Goal: Task Accomplishment & Management: Complete application form

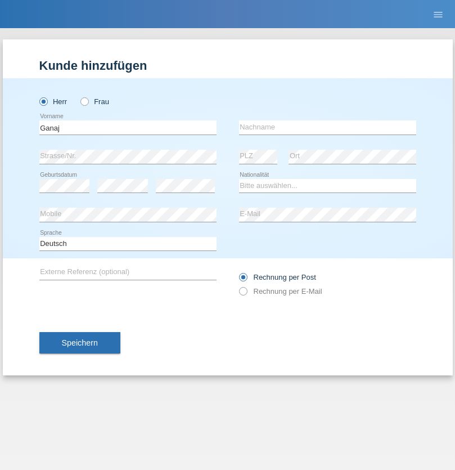
type input "Ganaj"
click at [328, 127] on input "text" at bounding box center [327, 127] width 177 height 14
type input "Fadil"
select select "XK"
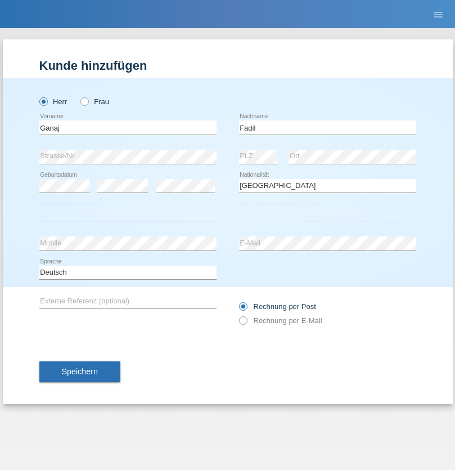
select select "C"
select select "11"
select select "08"
select select "2021"
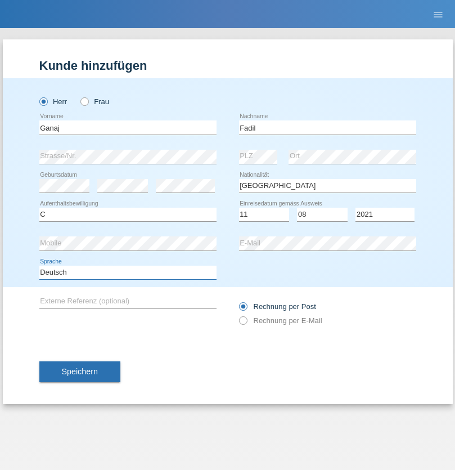
select select "en"
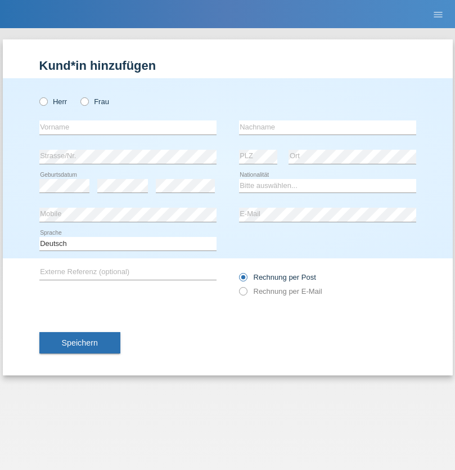
radio input "true"
click at [128, 127] on input "text" at bounding box center [127, 127] width 177 height 14
type input "Ibrahim"
click at [328, 127] on input "text" at bounding box center [327, 127] width 177 height 14
type input "Muja"
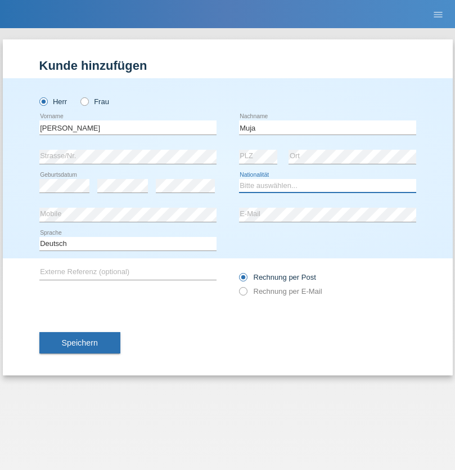
select select "XK"
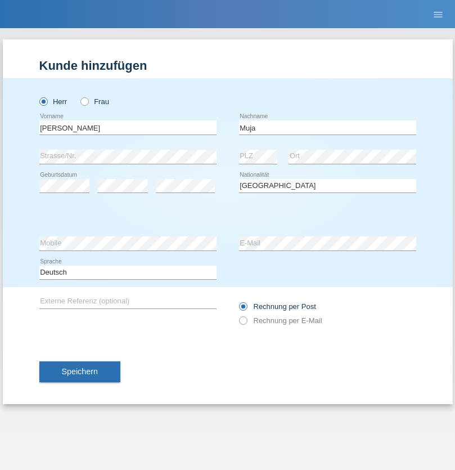
select select "C"
select select "03"
select select "07"
select select "2021"
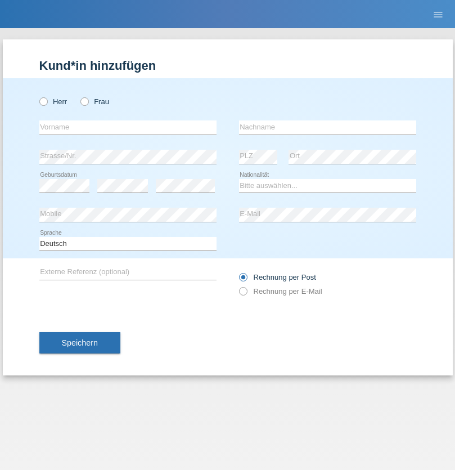
radio input "true"
click at [128, 127] on input "text" at bounding box center [127, 127] width 177 height 14
type input "Thomas"
click at [328, 127] on input "text" at bounding box center [327, 127] width 177 height 14
type input "Berger"
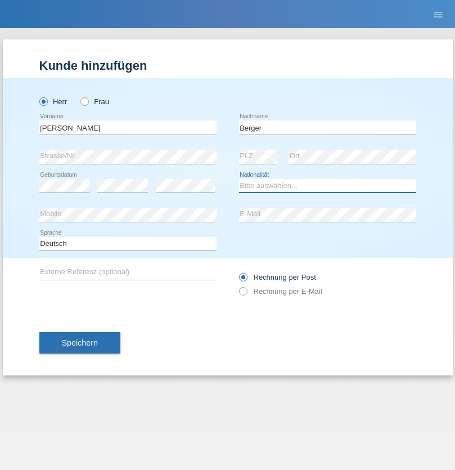
select select "CH"
radio input "true"
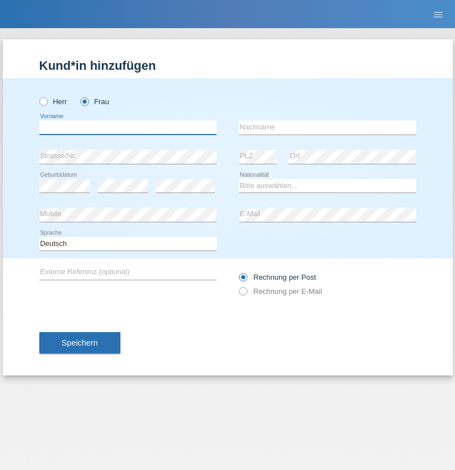
click at [128, 127] on input "text" at bounding box center [127, 127] width 177 height 14
type input "[PERSON_NAME] [PERSON_NAME] Moço"
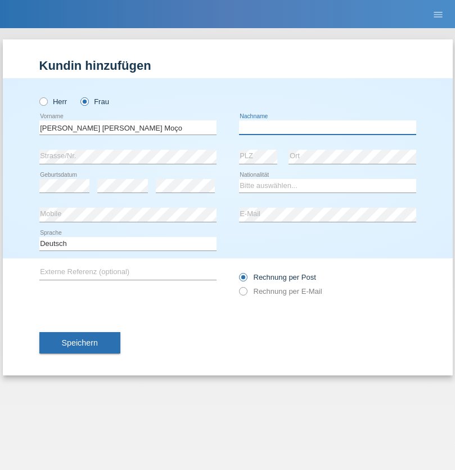
click at [328, 127] on input "text" at bounding box center [327, 127] width 177 height 14
type input "[PERSON_NAME]"
select select "PT"
select select "C"
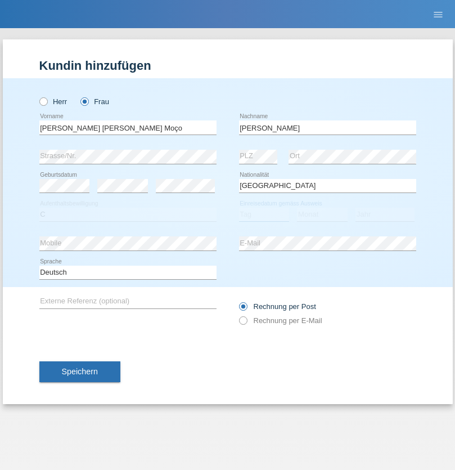
select select "28"
select select "03"
select select "2005"
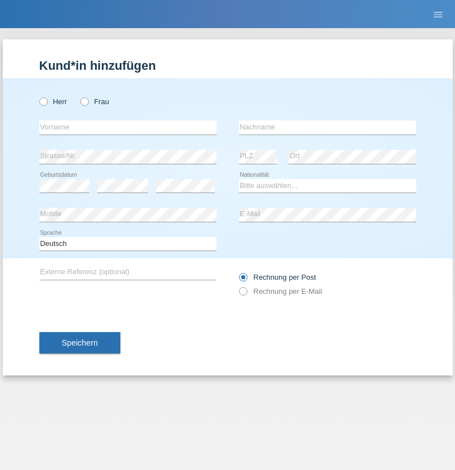
radio input "true"
click at [128, 127] on input "text" at bounding box center [127, 127] width 177 height 14
type input "[PERSON_NAME]"
click at [328, 127] on input "text" at bounding box center [327, 127] width 177 height 14
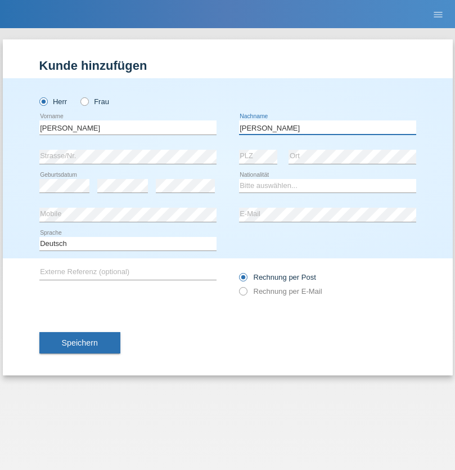
type input "Dubois"
select select "CH"
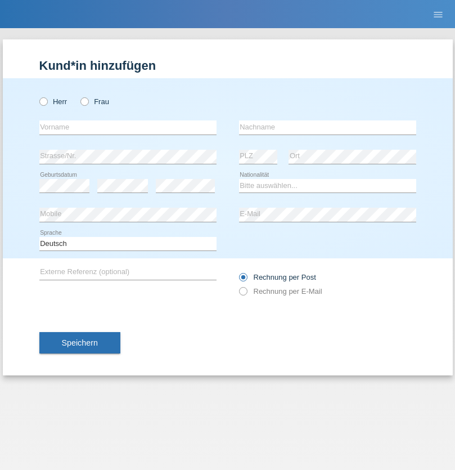
radio input "true"
click at [128, 127] on input "text" at bounding box center [127, 127] width 177 height 14
type input "Momand"
click at [328, 127] on input "text" at bounding box center [327, 127] width 177 height 14
type input "Azmat"
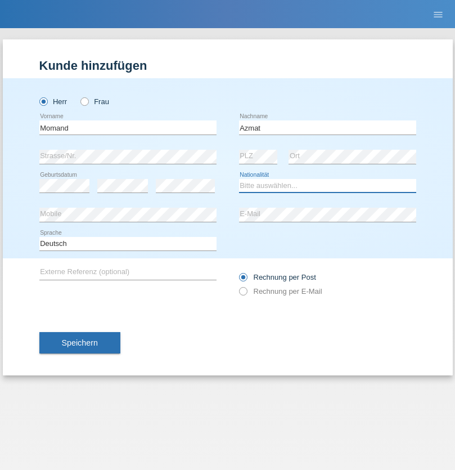
select select "CH"
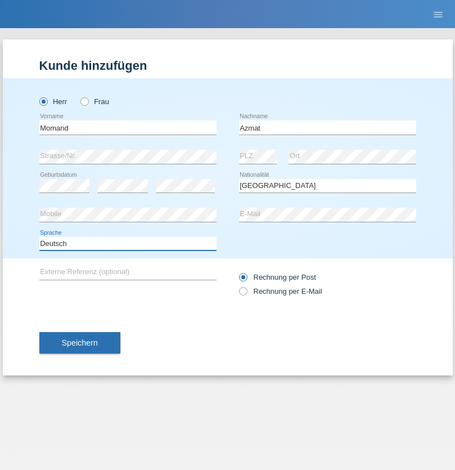
select select "en"
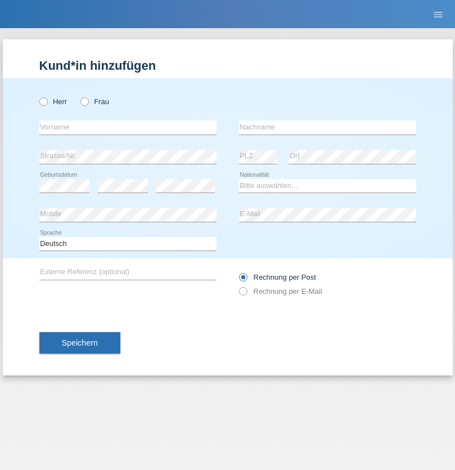
radio input "true"
click at [128, 127] on input "text" at bounding box center [127, 127] width 177 height 14
type input "[PERSON_NAME]"
click at [328, 127] on input "text" at bounding box center [327, 127] width 177 height 14
type input "Theurillat"
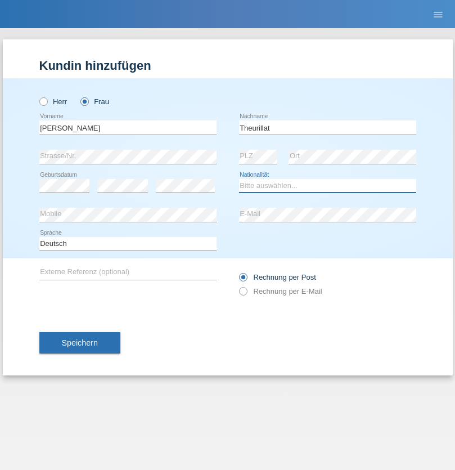
select select "CH"
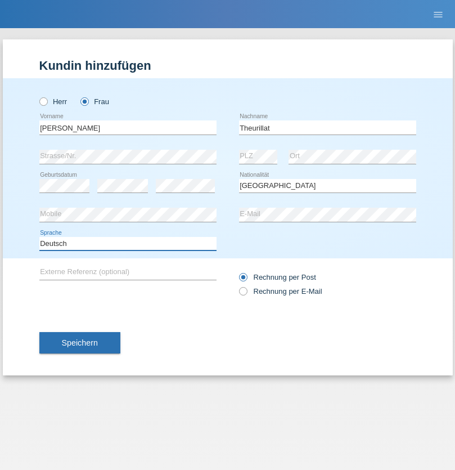
select select "en"
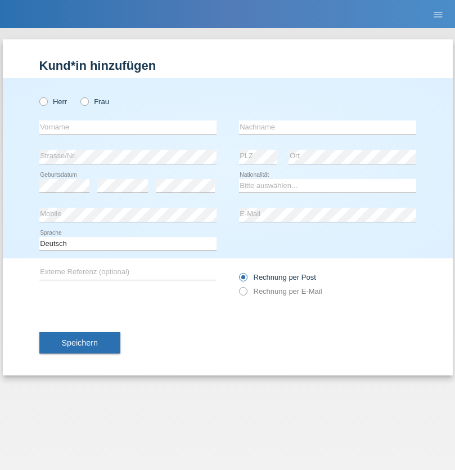
radio input "true"
click at [128, 127] on input "text" at bounding box center [127, 127] width 177 height 14
type input "Jack"
click at [328, 127] on input "text" at bounding box center [327, 127] width 177 height 14
type input "Graf"
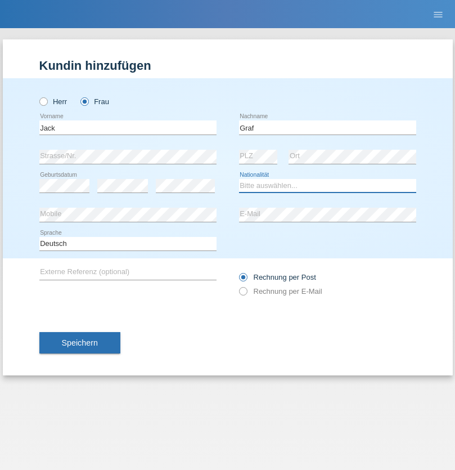
select select "CH"
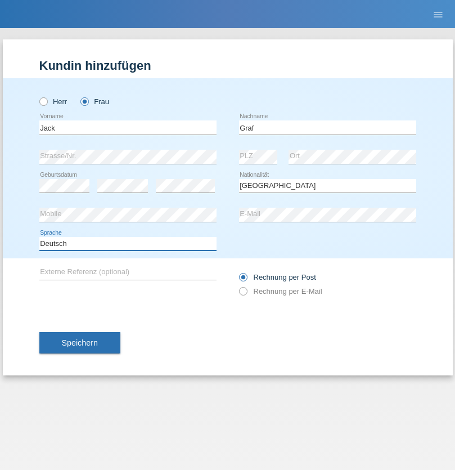
select select "en"
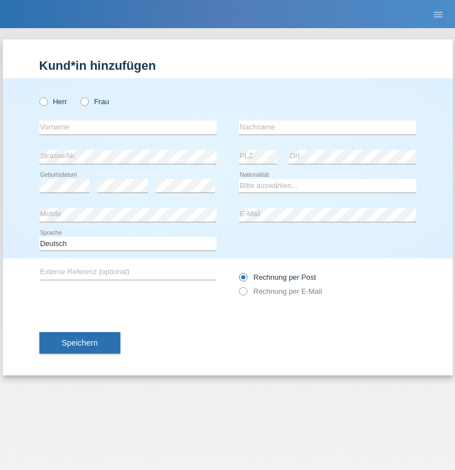
radio input "true"
click at [128, 127] on input "text" at bounding box center [127, 127] width 177 height 14
type input "Teklay"
click at [328, 127] on input "text" at bounding box center [327, 127] width 177 height 14
type input "Fiori"
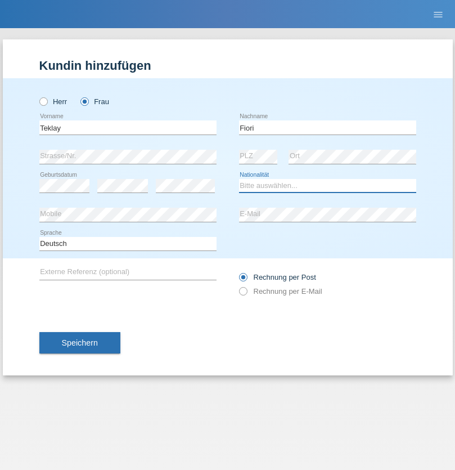
select select "ER"
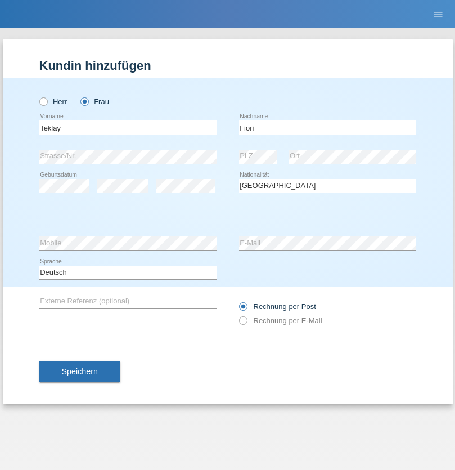
select select "C"
select select "11"
select select "08"
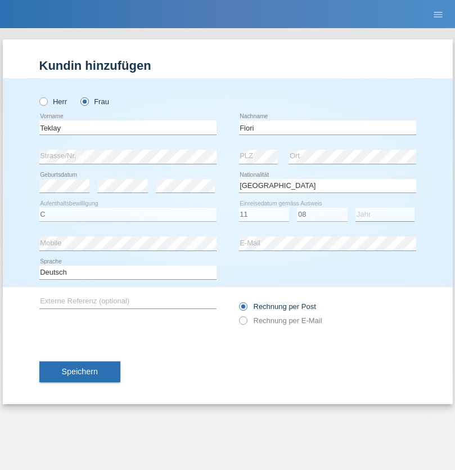
select select "2021"
select select "en"
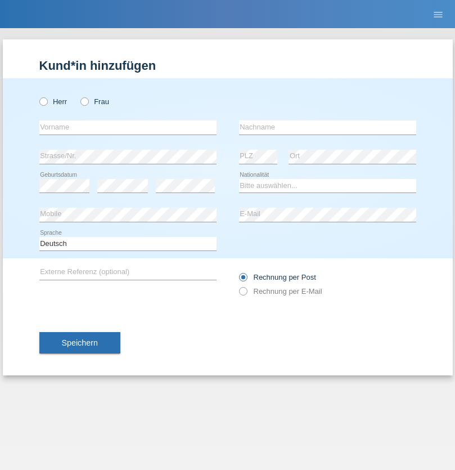
radio input "true"
click at [128, 127] on input "text" at bounding box center [127, 127] width 177 height 14
type input "Sadia"
click at [328, 127] on input "text" at bounding box center [327, 127] width 177 height 14
type input "Nejmaoui"
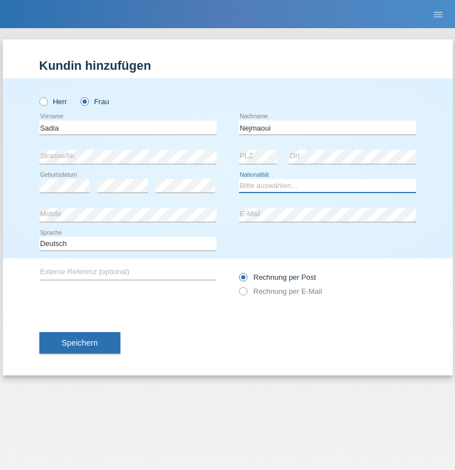
select select "MA"
select select "C"
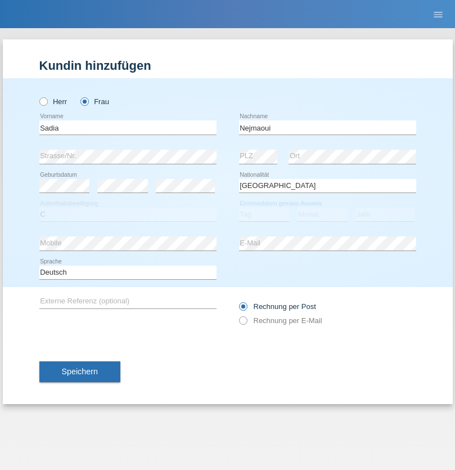
select select "01"
select select "06"
select select "1964"
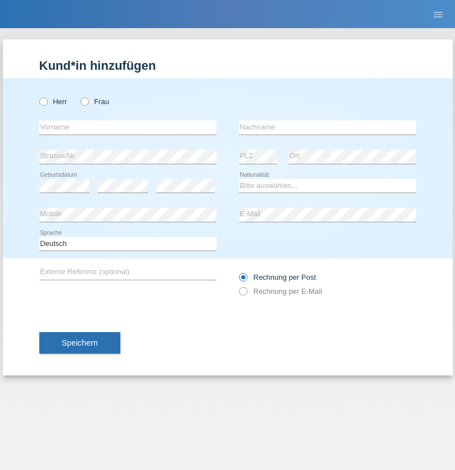
radio input "true"
click at [128, 127] on input "text" at bounding box center [127, 127] width 177 height 14
type input "[PERSON_NAME]"
click at [328, 127] on input "text" at bounding box center [327, 127] width 177 height 14
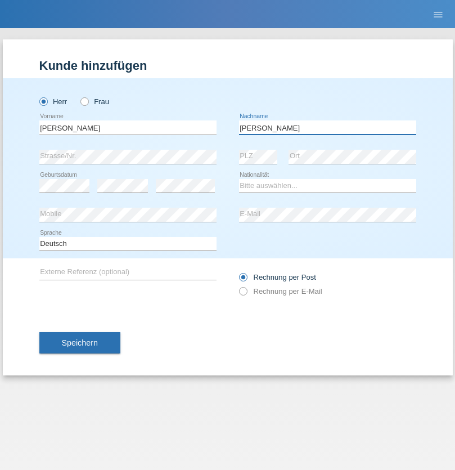
type input "[PERSON_NAME]"
select select "CH"
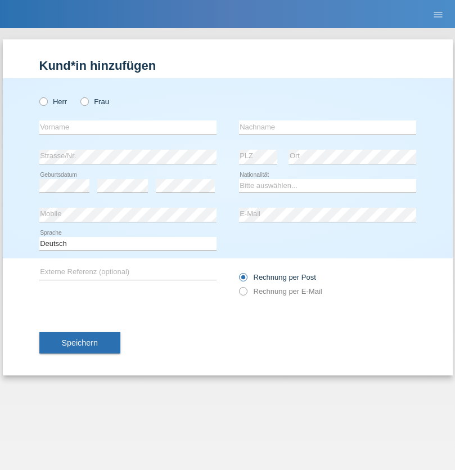
radio input "true"
click at [128, 127] on input "text" at bounding box center [127, 127] width 177 height 14
type input "Thivagaran"
click at [328, 127] on input "text" at bounding box center [327, 127] width 177 height 14
type input "Selvanayagam"
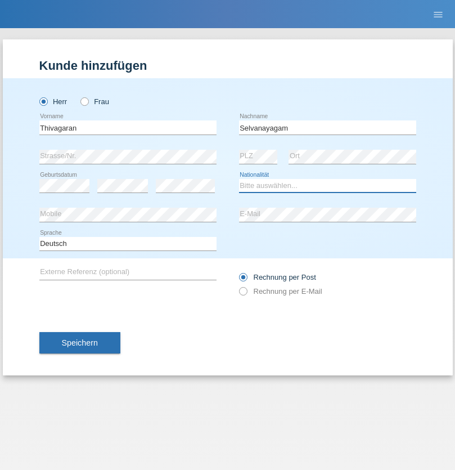
select select "LK"
select select "C"
select select "23"
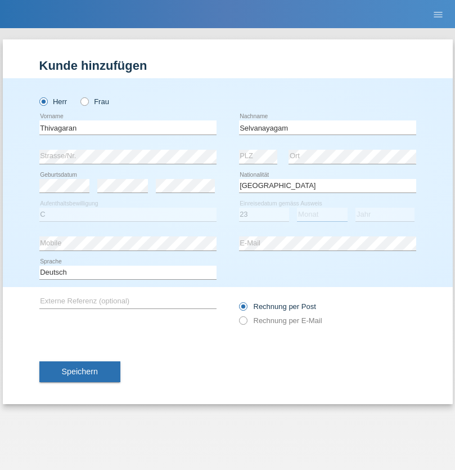
select select "03"
select select "2021"
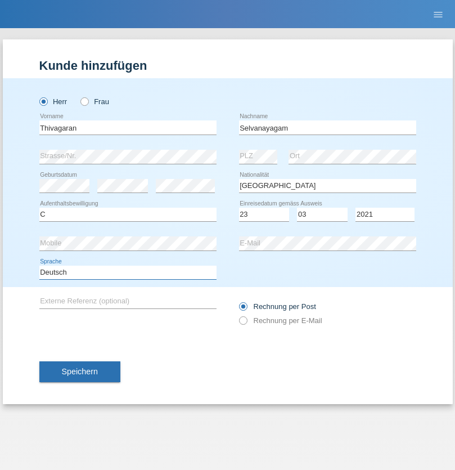
select select "en"
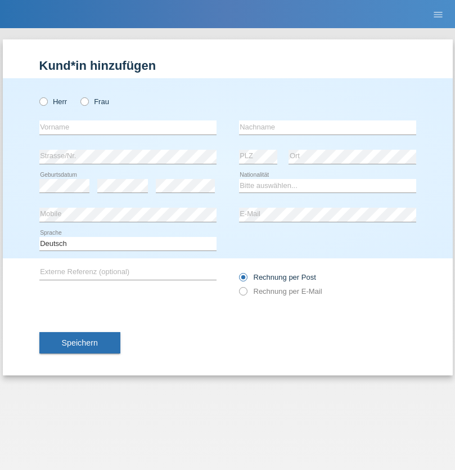
radio input "true"
click at [128, 127] on input "text" at bounding box center [127, 127] width 177 height 14
type input "[PERSON_NAME]"
click at [328, 127] on input "text" at bounding box center [327, 127] width 177 height 14
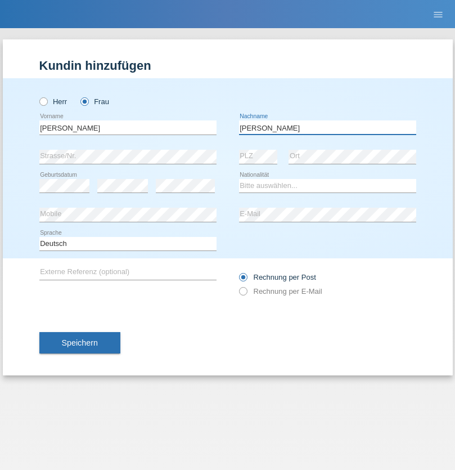
type input "[PERSON_NAME]"
select select "CH"
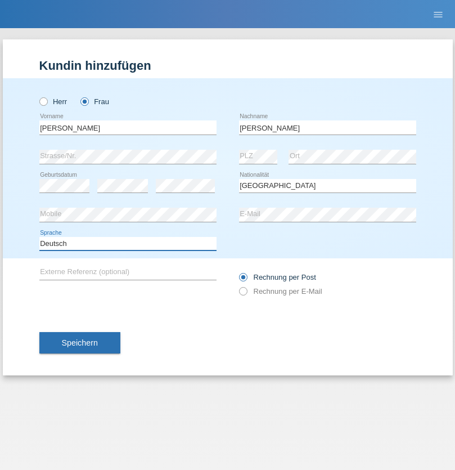
select select "en"
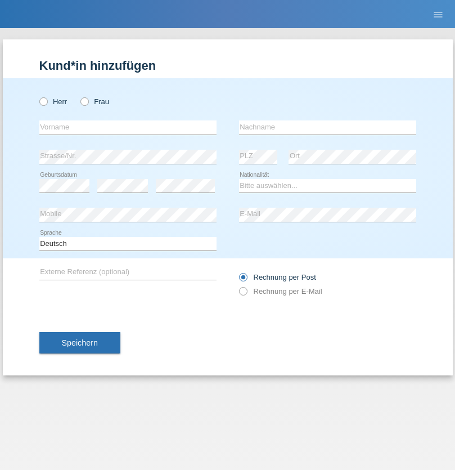
radio input "true"
click at [128, 127] on input "text" at bounding box center [127, 127] width 177 height 14
type input "Tymur"
click at [328, 127] on input "text" at bounding box center [327, 127] width 177 height 14
type input "[PERSON_NAME]"
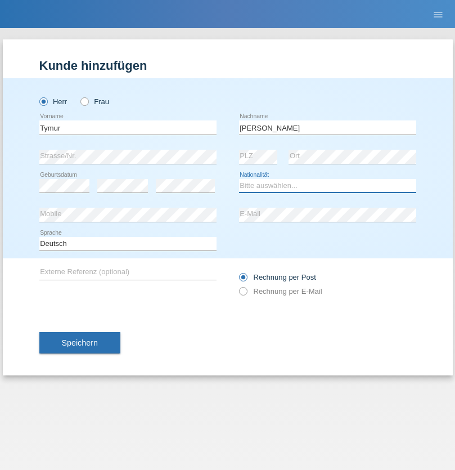
select select "UA"
select select "C"
select select "20"
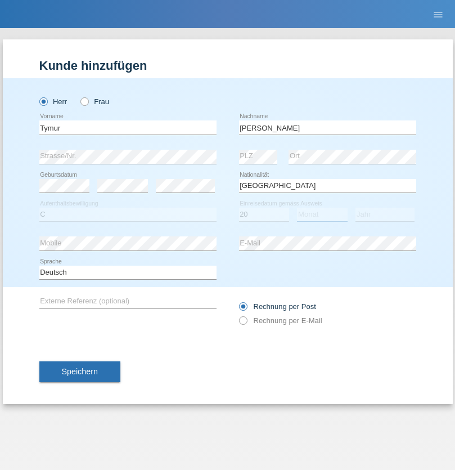
select select "08"
select select "2021"
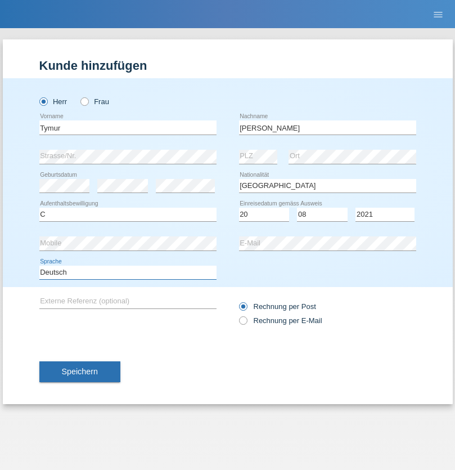
select select "en"
